Goal: Transaction & Acquisition: Subscribe to service/newsletter

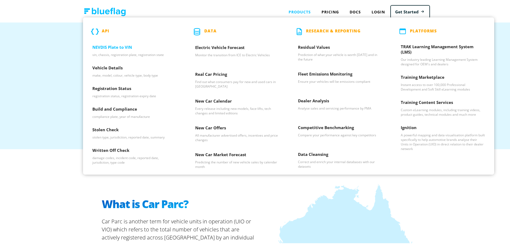
click at [98, 45] on h3 "NEVDIS Plate to VIN" at bounding box center [134, 47] width 84 height 8
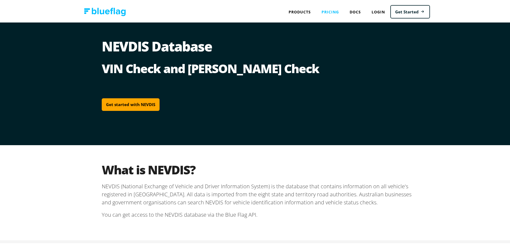
click at [328, 9] on link "Pricing" at bounding box center [330, 10] width 28 height 11
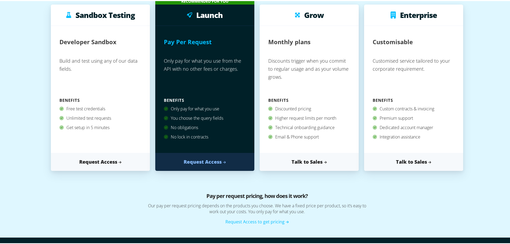
scroll to position [53, 0]
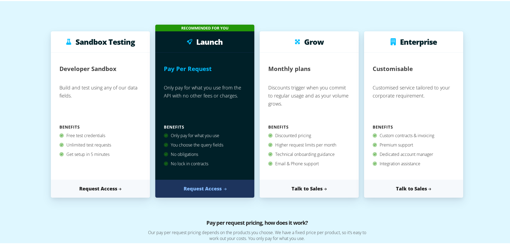
click at [199, 187] on link "Request Access" at bounding box center [204, 187] width 99 height 18
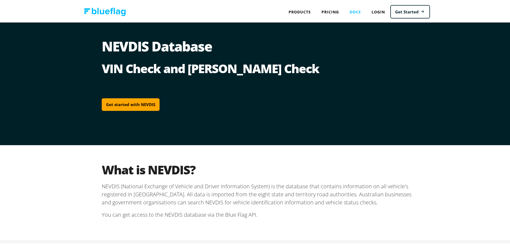
click at [354, 10] on link "Docs" at bounding box center [355, 10] width 22 height 11
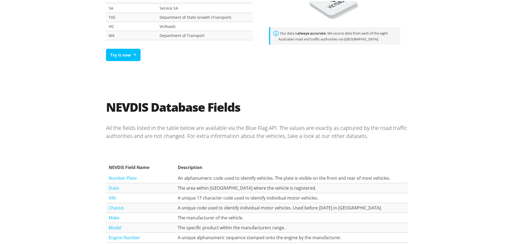
scroll to position [374, 0]
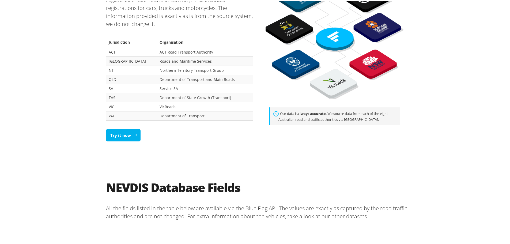
click at [117, 135] on link "Try it now" at bounding box center [123, 134] width 35 height 13
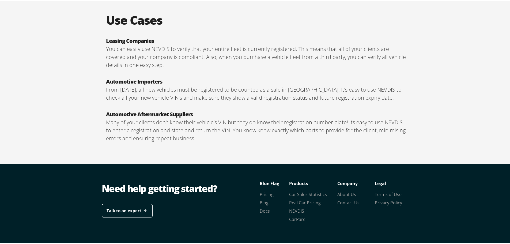
scroll to position [909, 0]
